Goal: Communication & Community: Connect with others

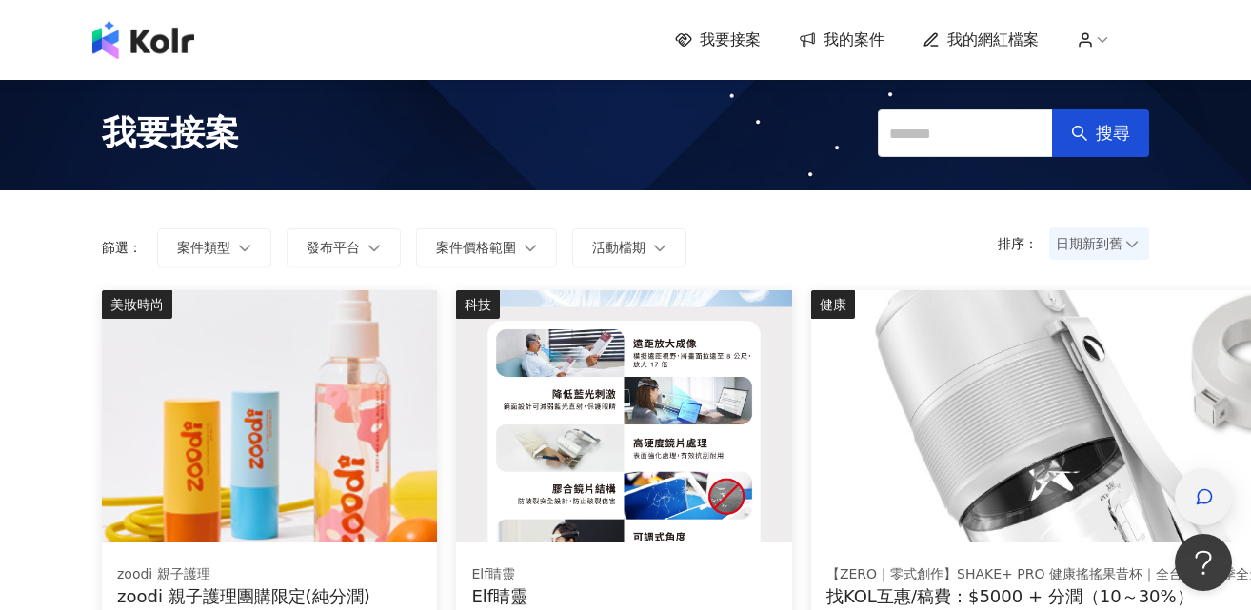
click at [1195, 501] on icon "button" at bounding box center [1204, 496] width 19 height 19
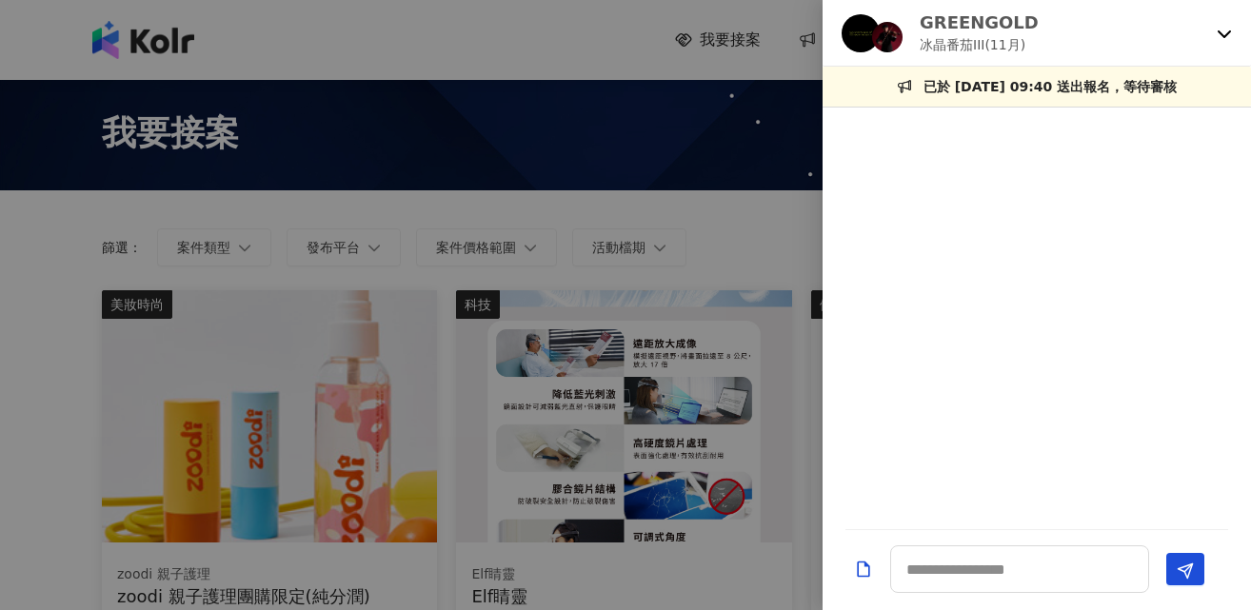
click at [1071, 26] on div "GREENGOLD 冰晶番茄III(11月)" at bounding box center [1025, 32] width 367 height 45
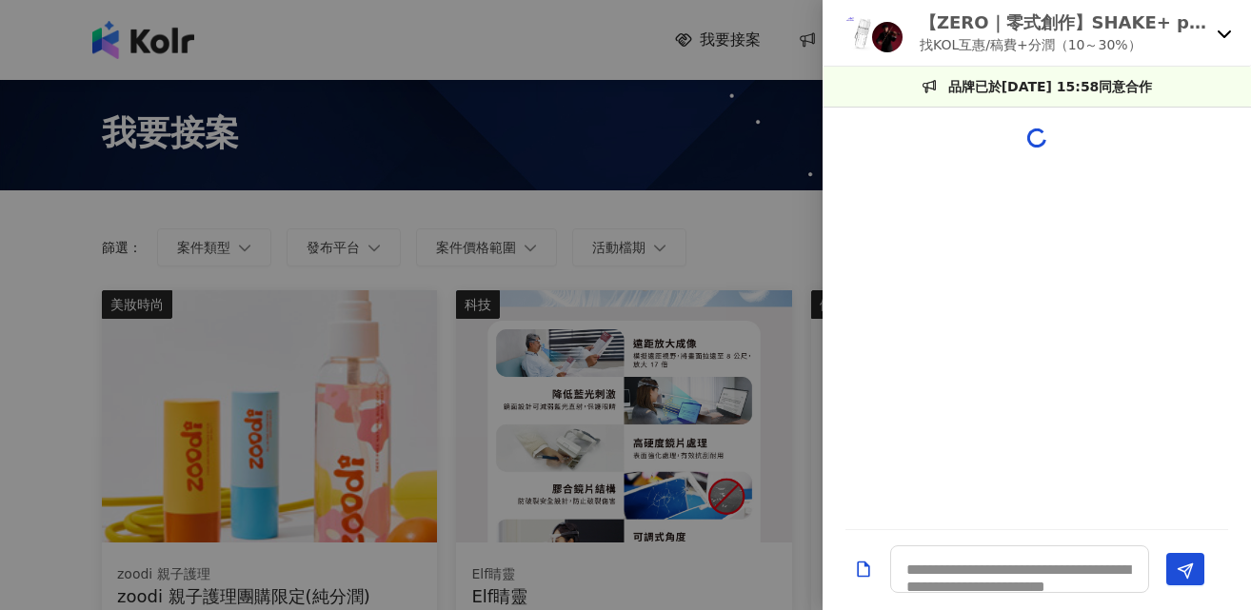
scroll to position [483, 0]
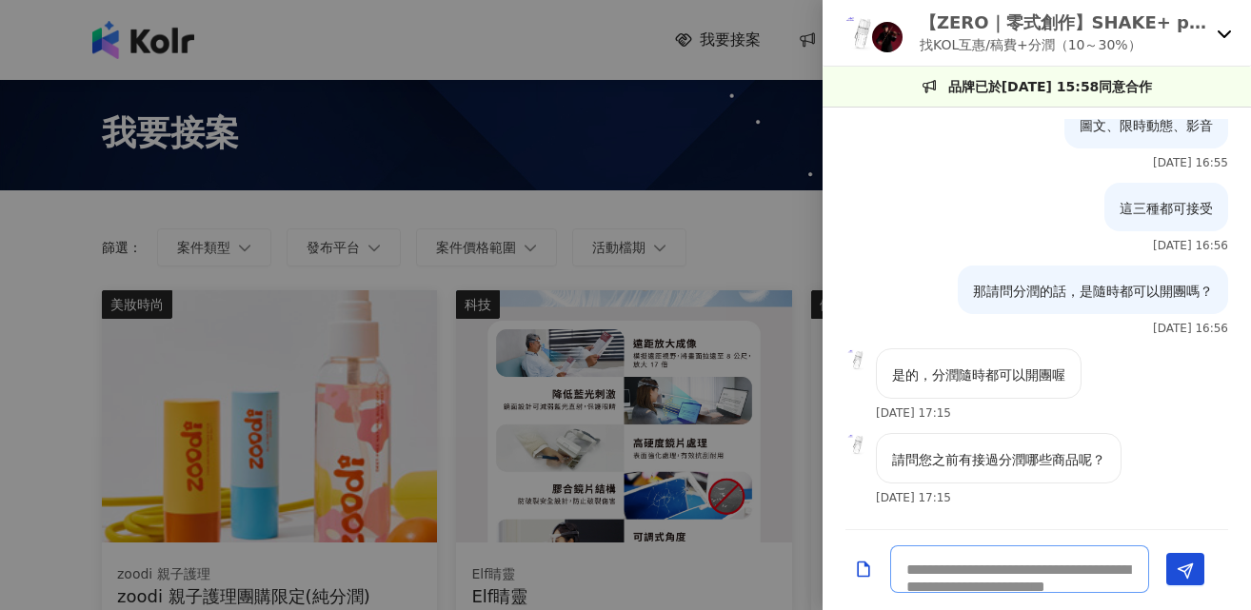
click at [1004, 559] on textarea at bounding box center [1019, 570] width 259 height 48
type textarea "**********"
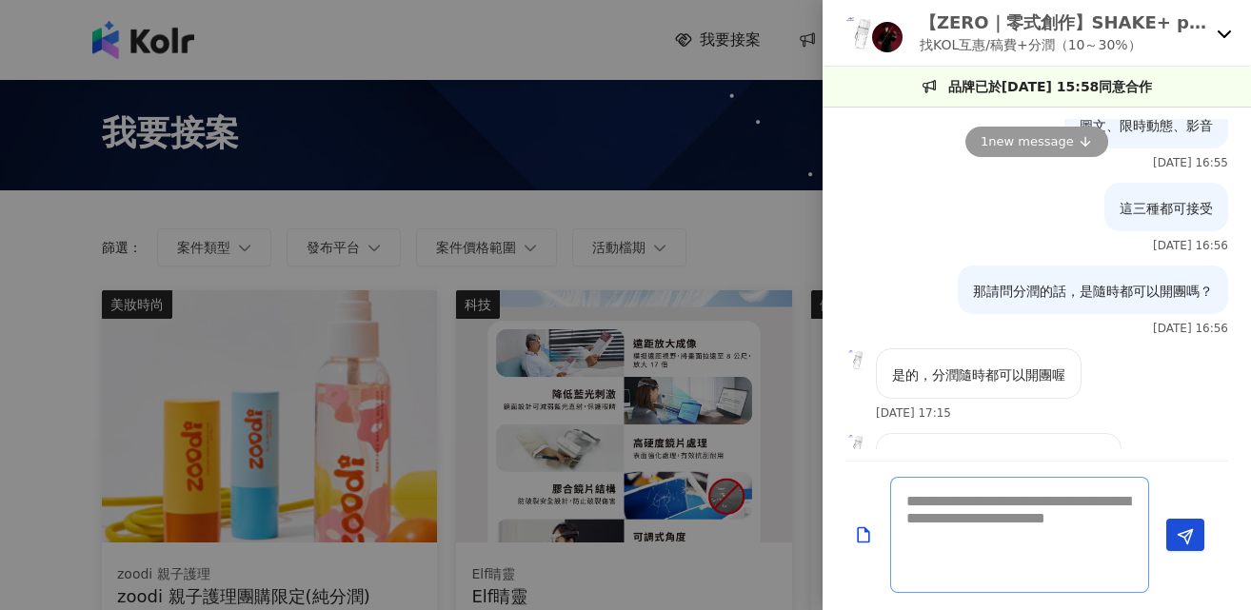
scroll to position [634, 0]
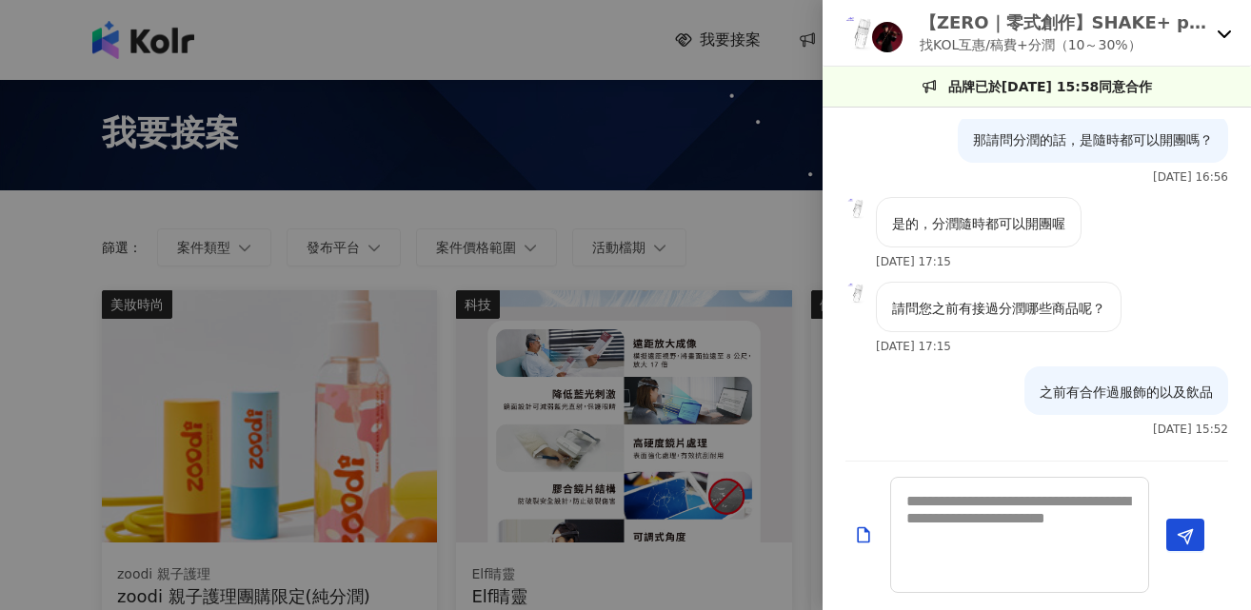
click at [990, 36] on p "找KOL互惠/稿費+分潤（10～30%）" at bounding box center [1064, 44] width 289 height 21
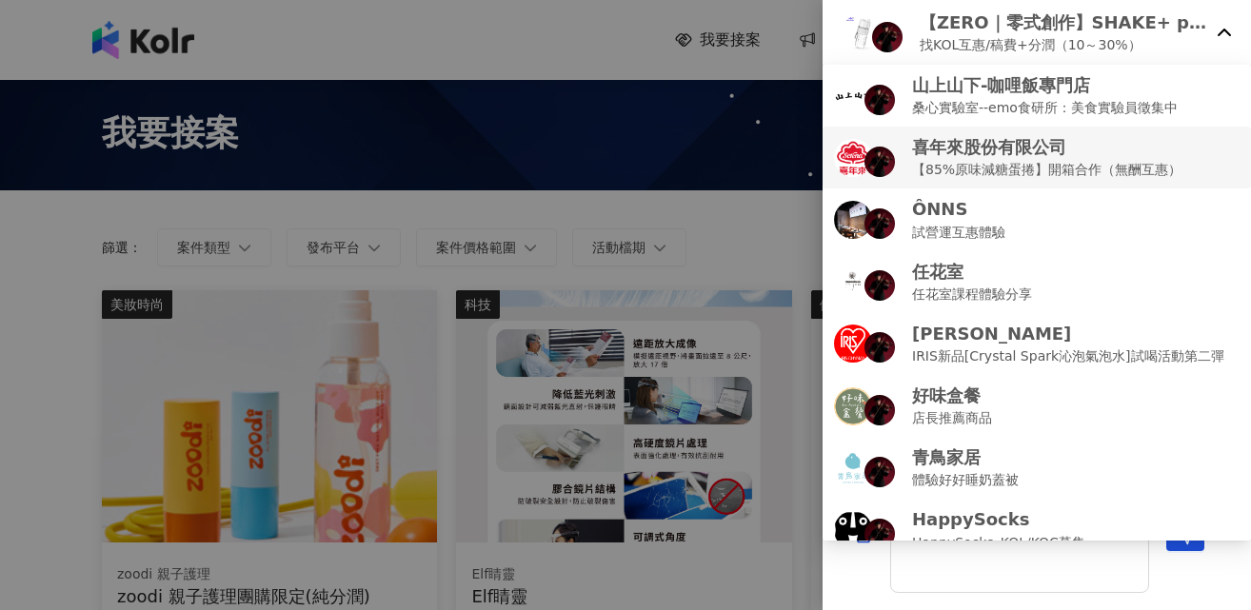
click at [965, 140] on p "喜年來股份有限公司" at bounding box center [1046, 147] width 269 height 24
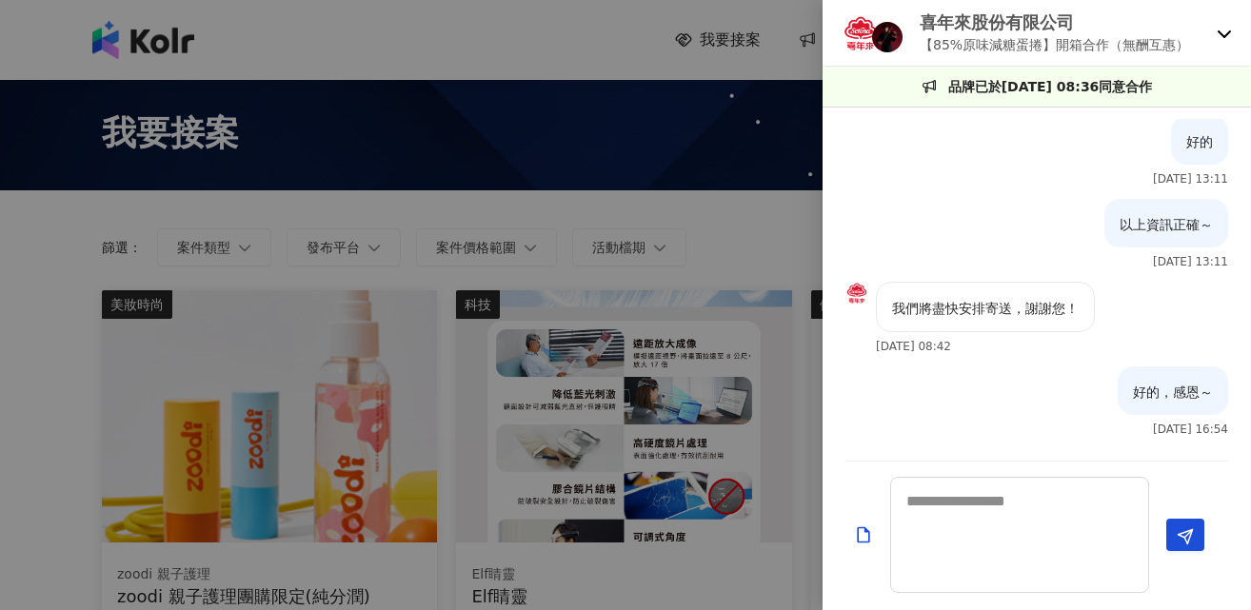
click at [1023, 46] on p "【85%原味減糖蛋捲】開箱合作（無酬互惠）" at bounding box center [1054, 44] width 269 height 21
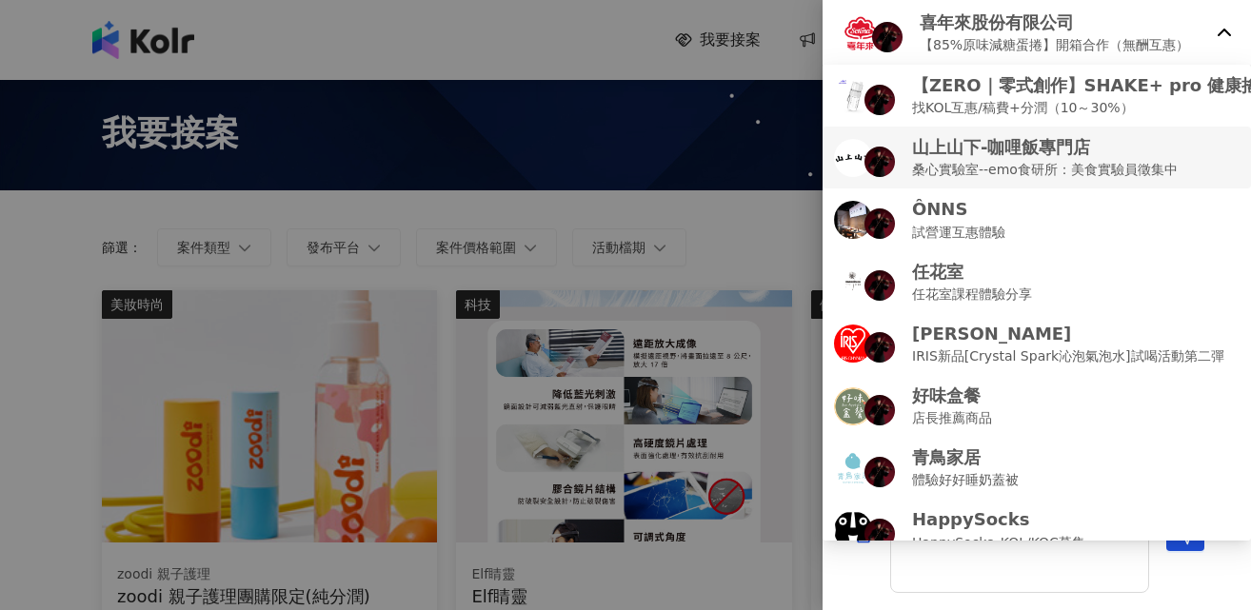
click at [1028, 164] on p "桑心實驗室--emo食研所：美食實驗員徵集中" at bounding box center [1045, 169] width 266 height 21
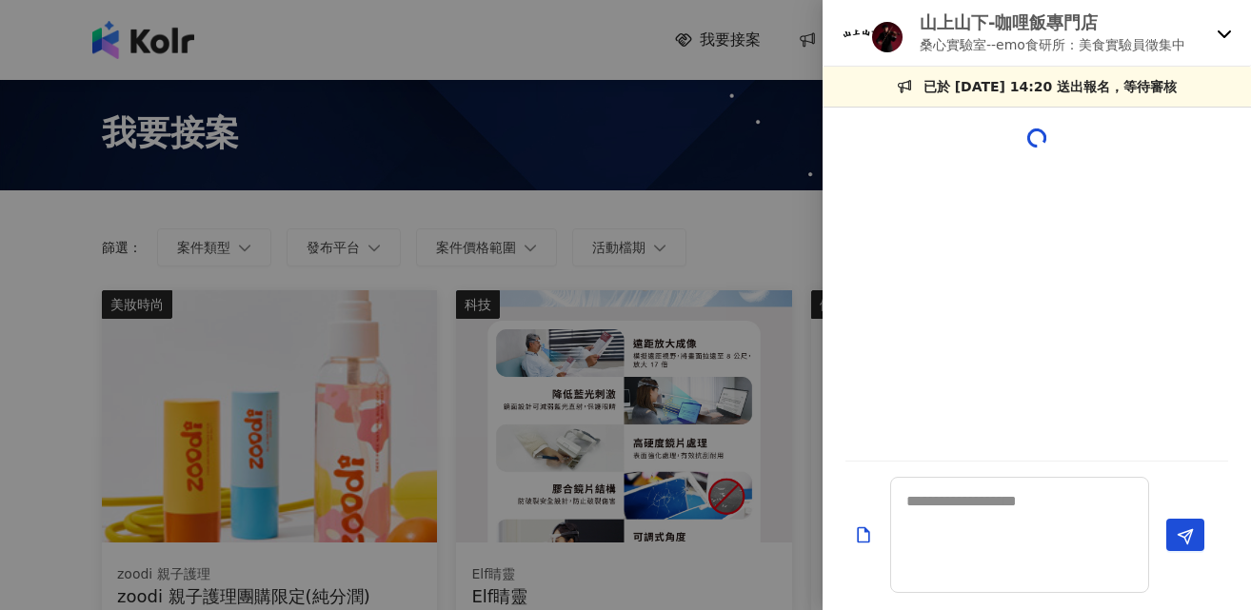
scroll to position [423, 0]
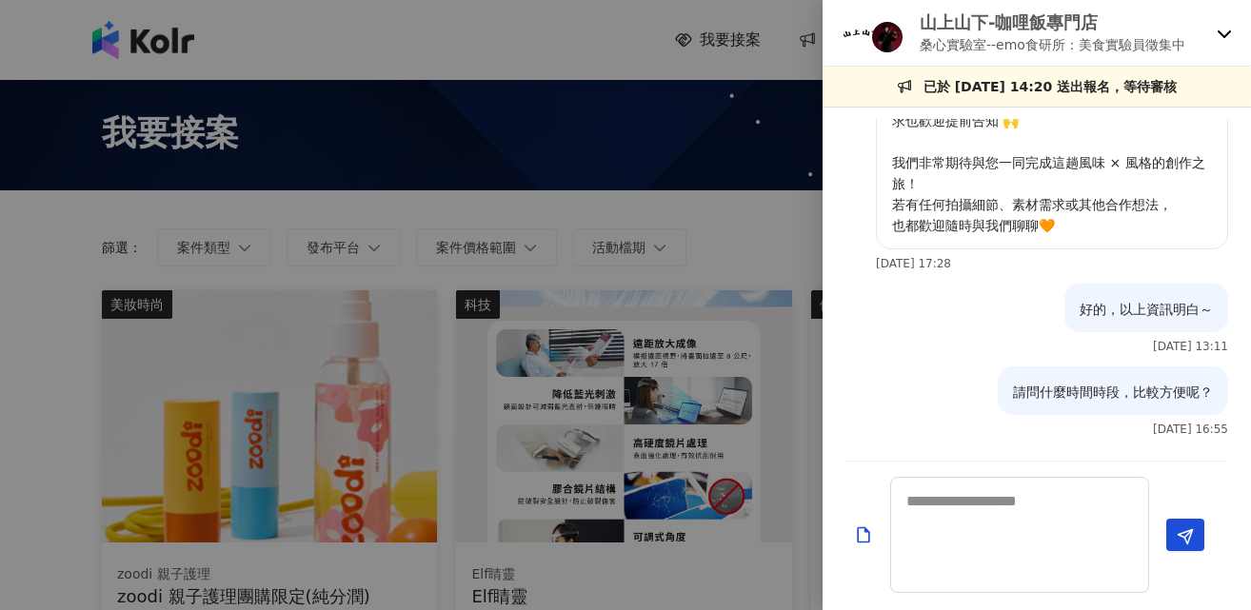
click at [1070, 37] on p "桑心實驗室--emo食研所：美食實驗員徵集中" at bounding box center [1053, 44] width 266 height 21
